Goal: Find specific page/section: Find specific page/section

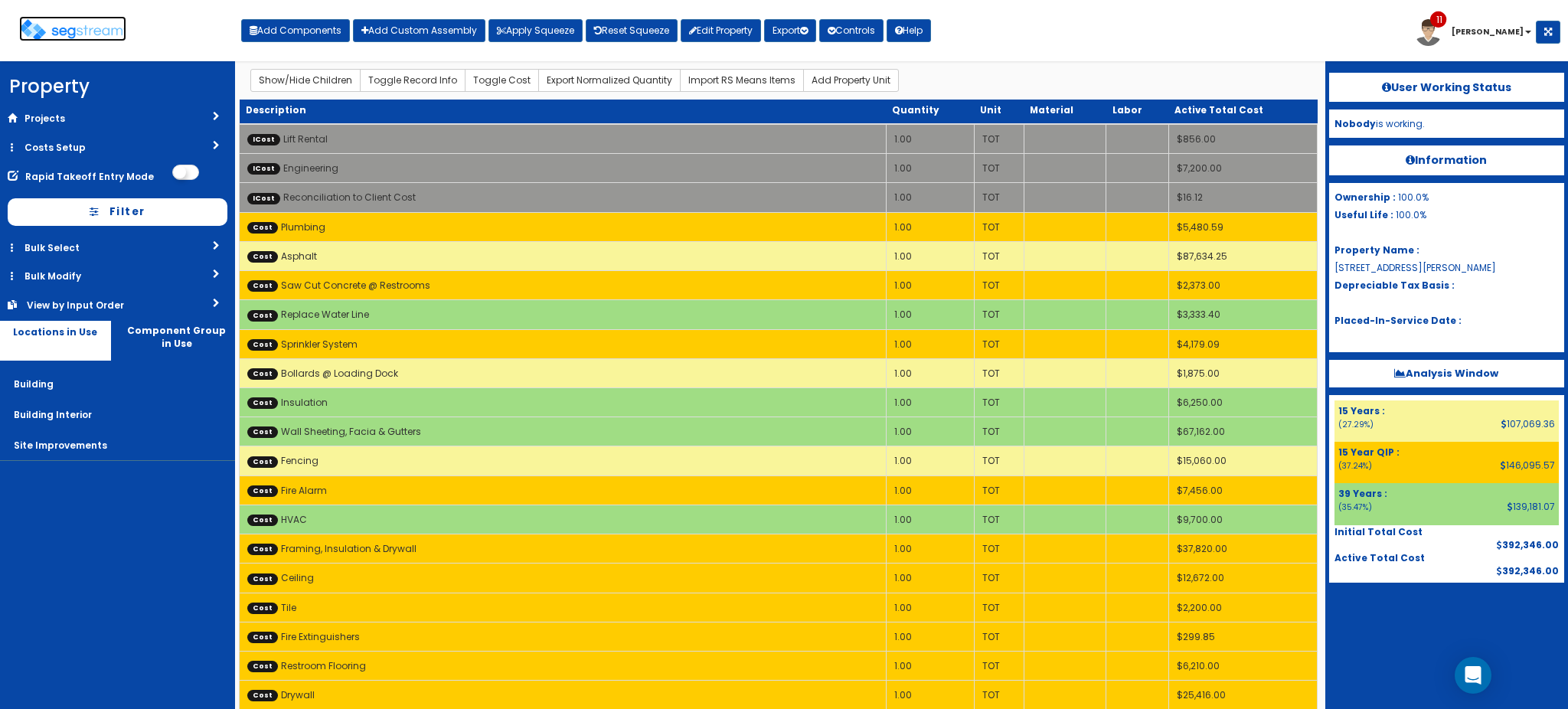
click at [72, 26] on img at bounding box center [72, 30] width 108 height 22
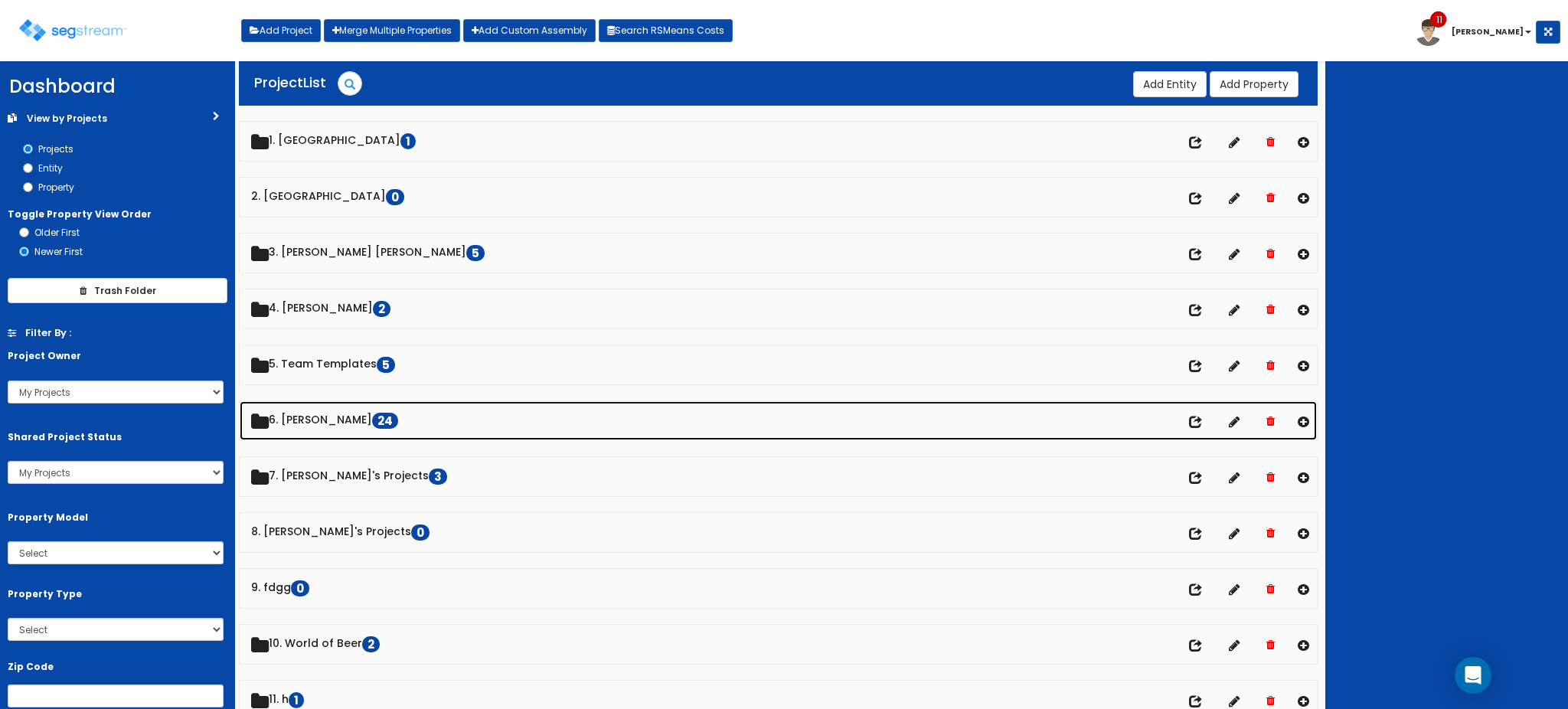
click at [322, 426] on link "6. Dawn 24" at bounding box center [778, 421] width 1077 height 39
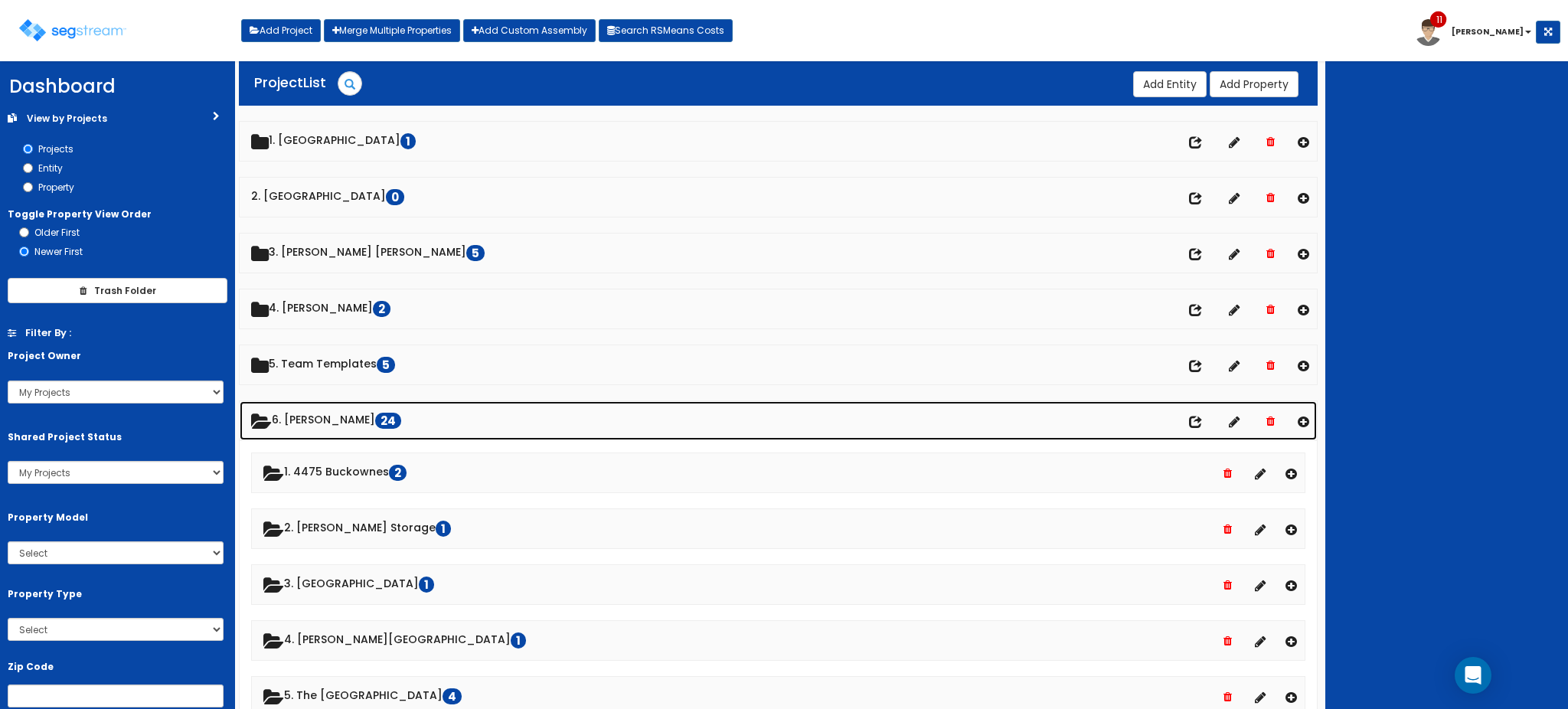
click at [325, 430] on link "6. Dawn 24" at bounding box center [778, 421] width 1077 height 39
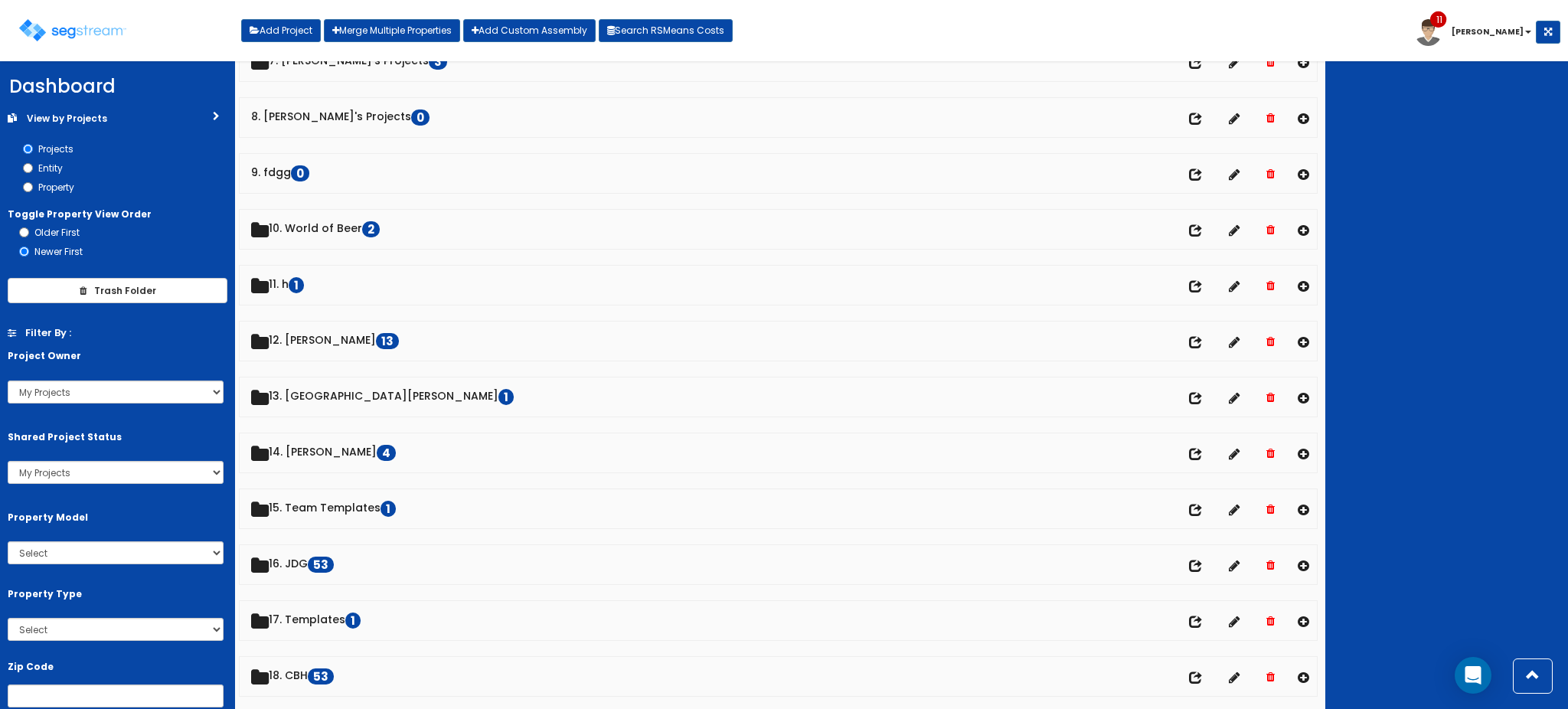
scroll to position [473, 0]
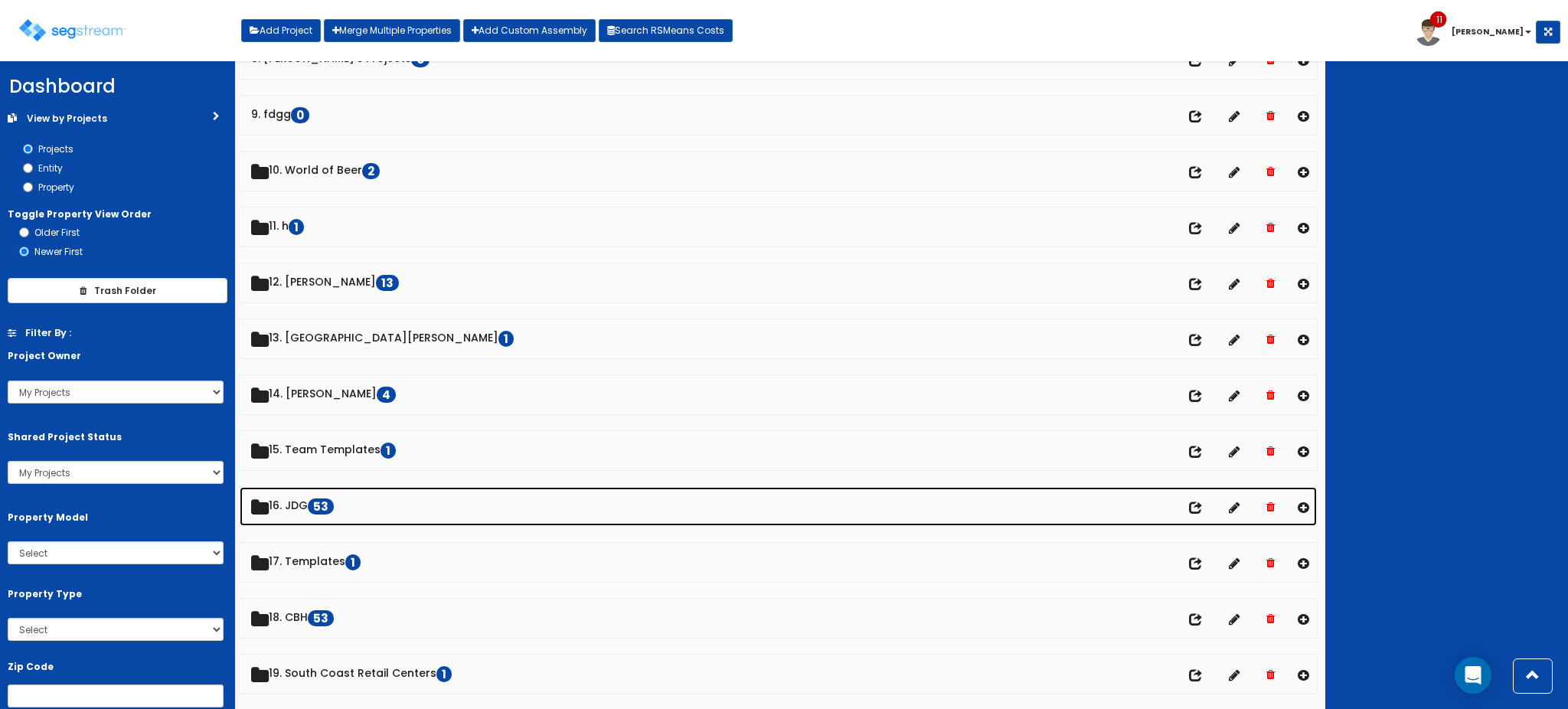
click at [295, 504] on link "16. JDG 53" at bounding box center [778, 507] width 1077 height 39
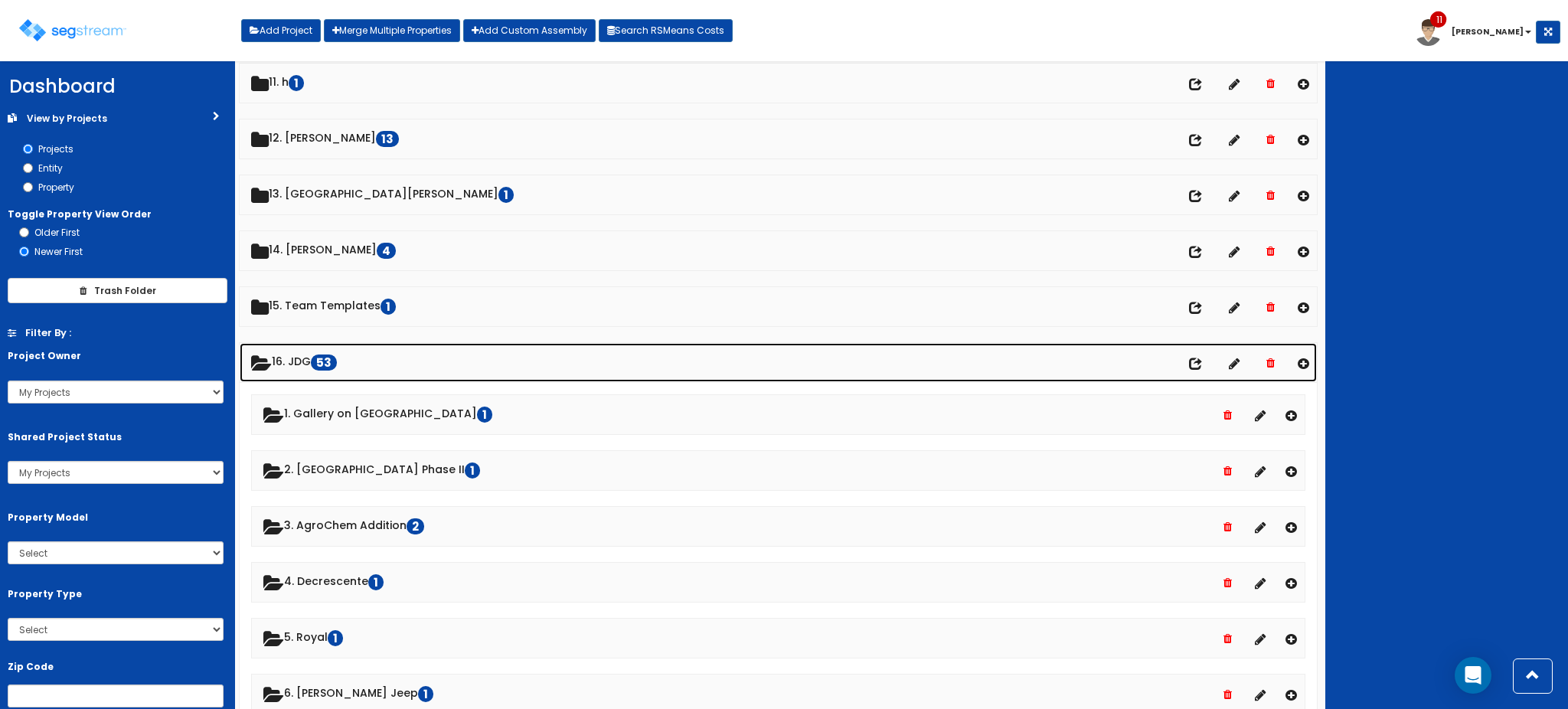
scroll to position [625, 0]
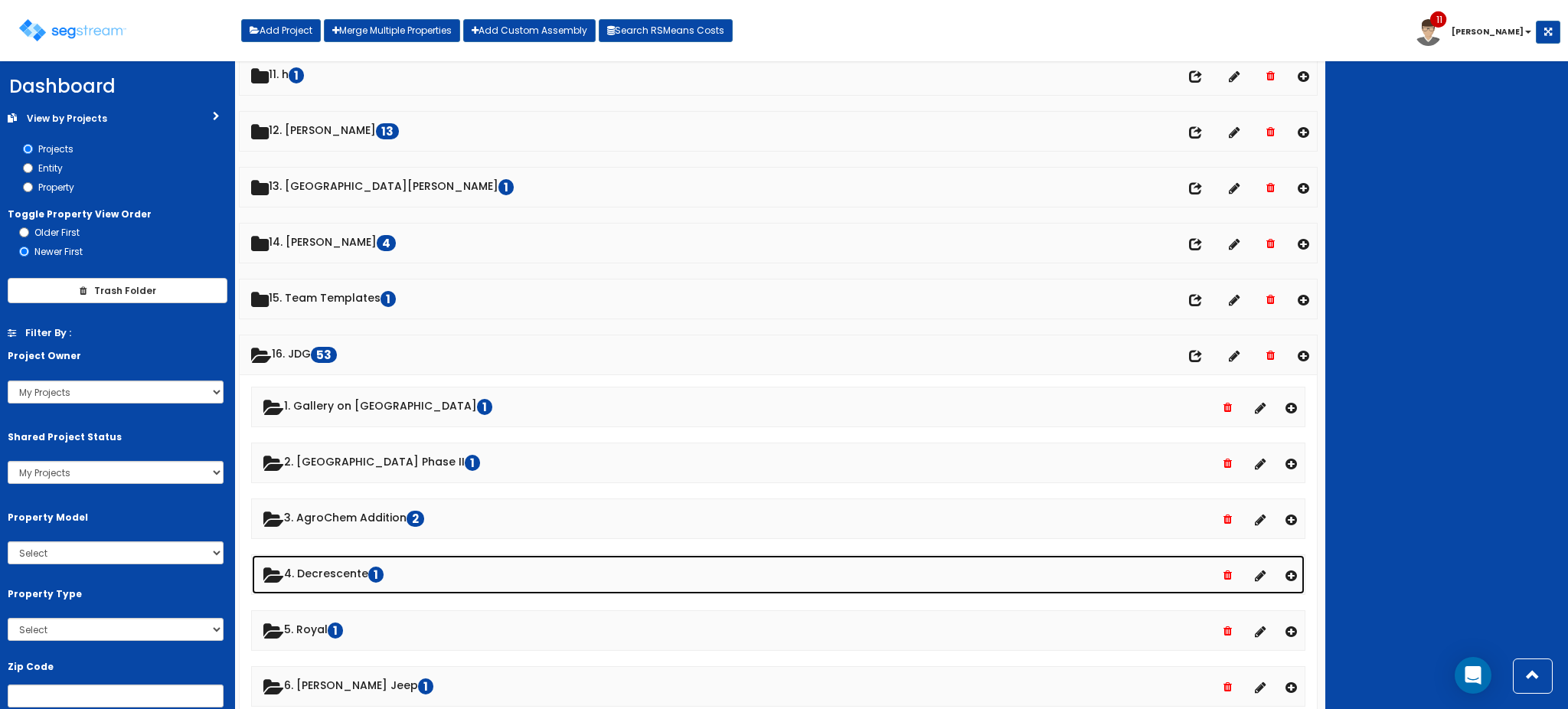
click at [333, 575] on link "4. Decrescente 1" at bounding box center [778, 575] width 1053 height 39
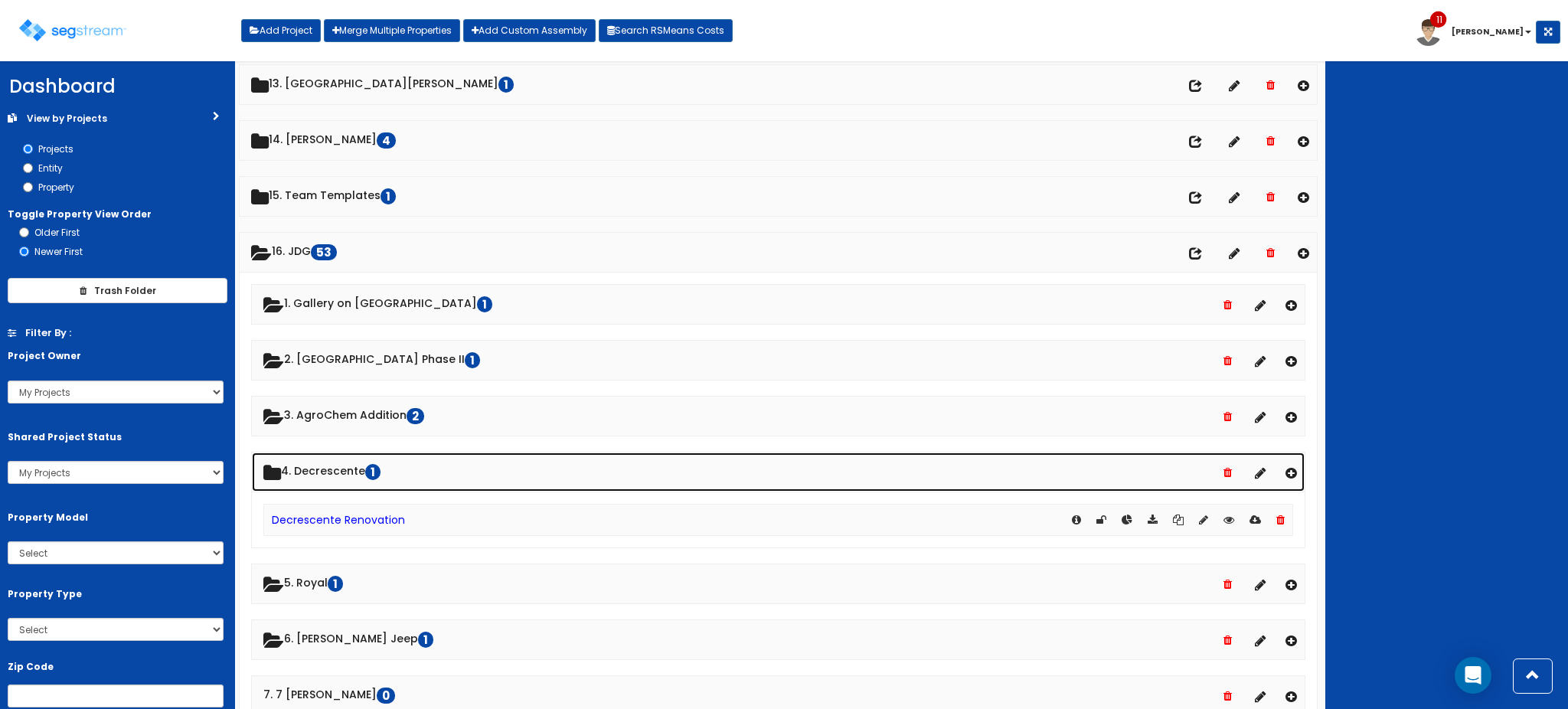
scroll to position [736, 0]
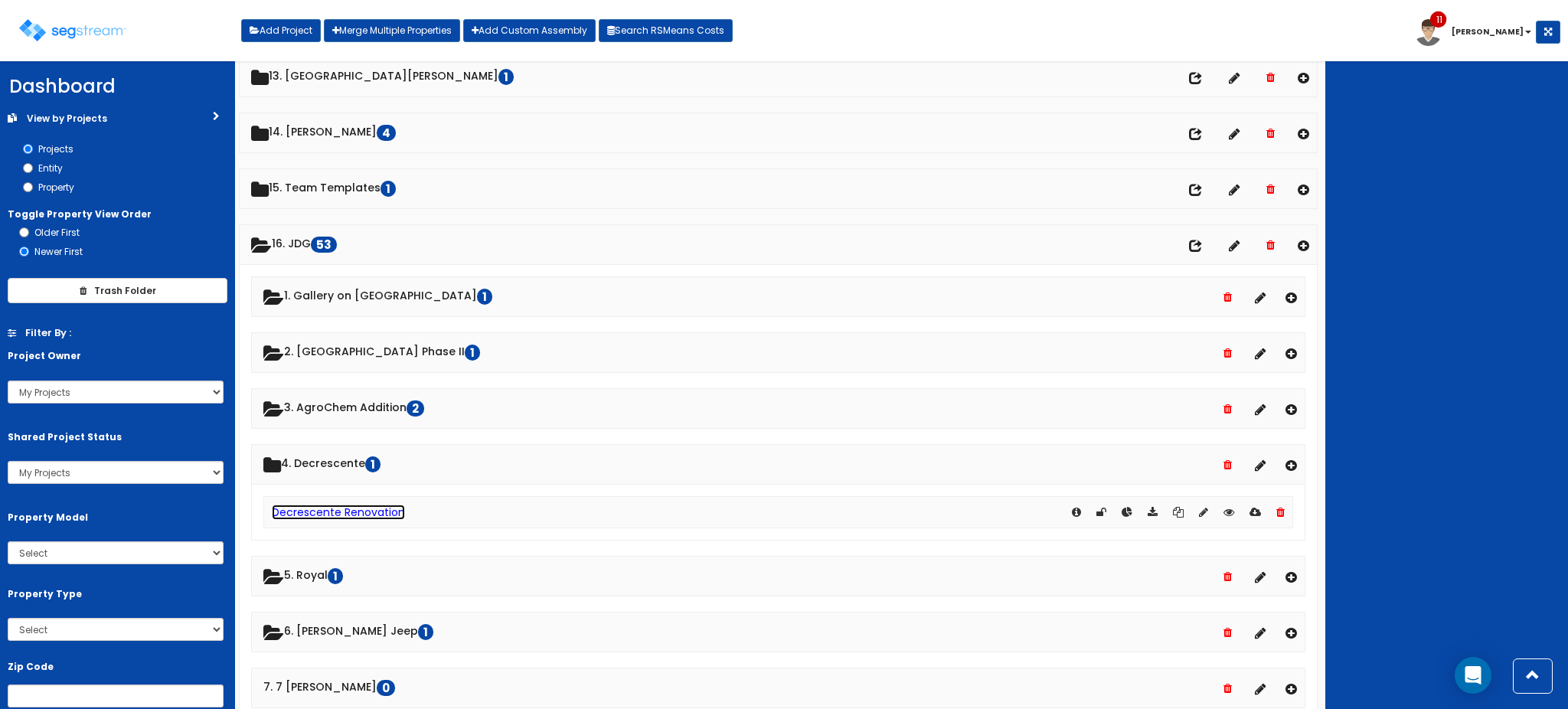
click at [328, 513] on link "Decrescente Renovation" at bounding box center [338, 512] width 133 height 16
